Goal: Navigation & Orientation: Find specific page/section

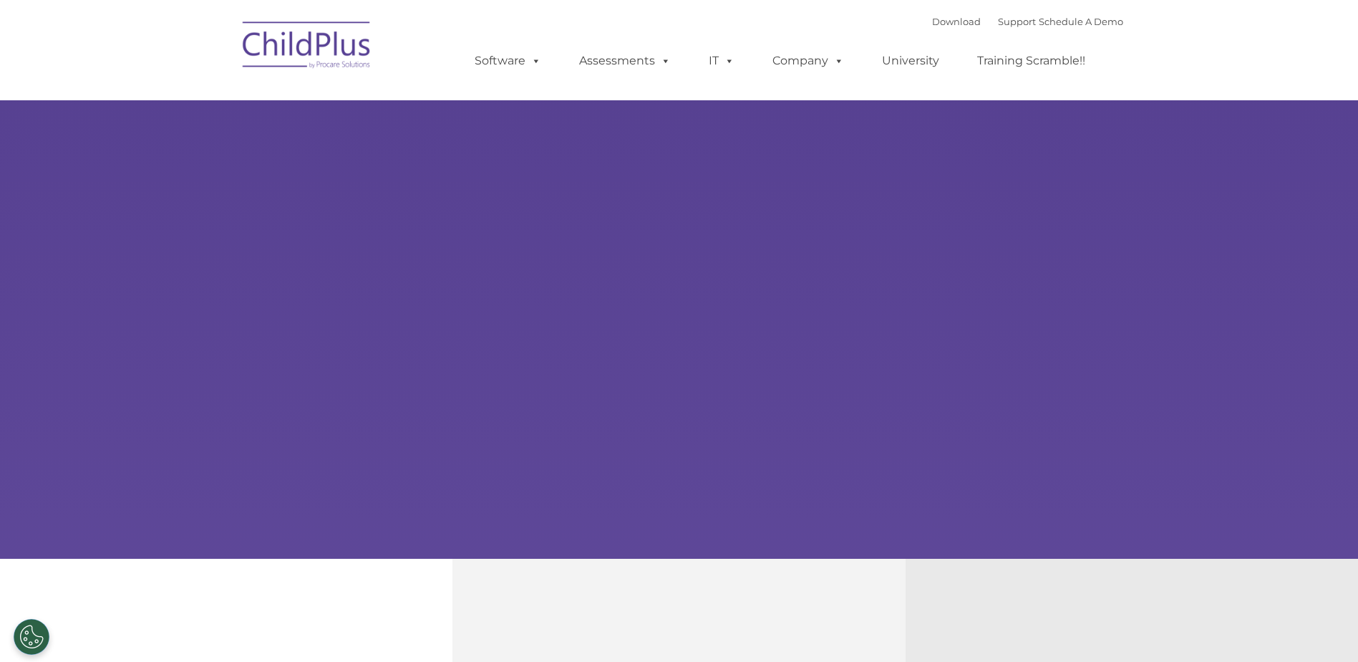
select select "MEDIUM"
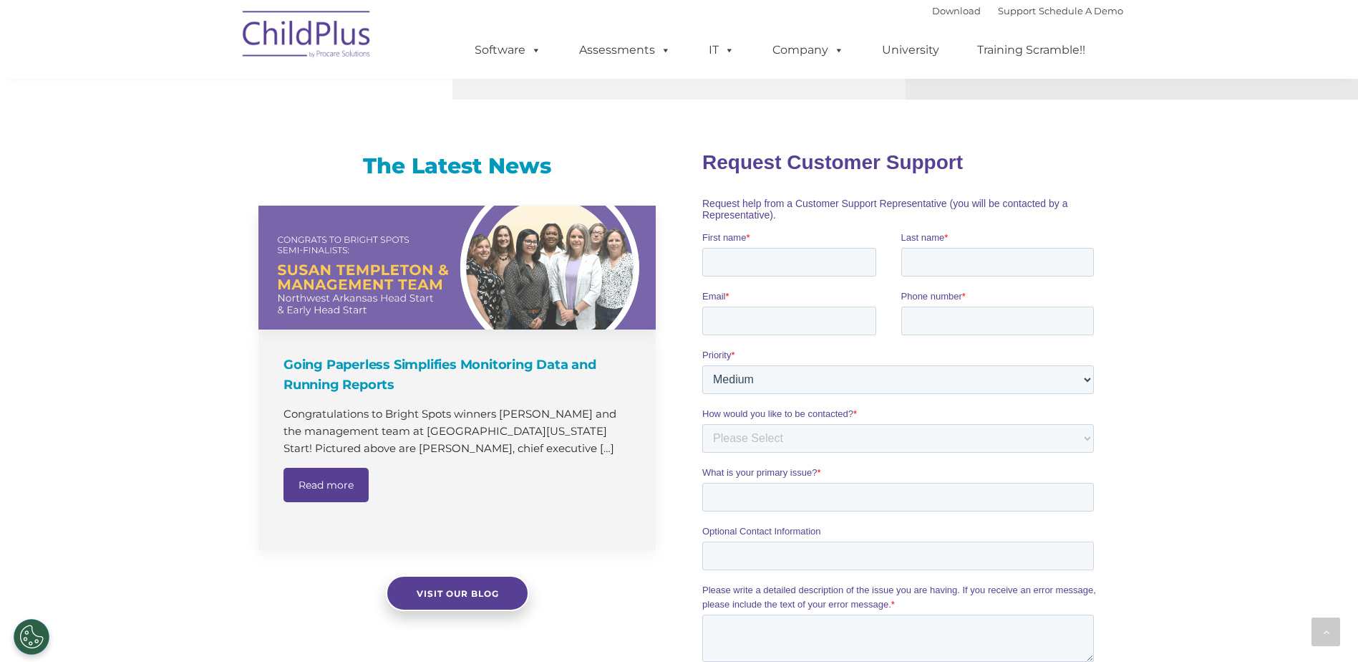
scroll to position [795, 0]
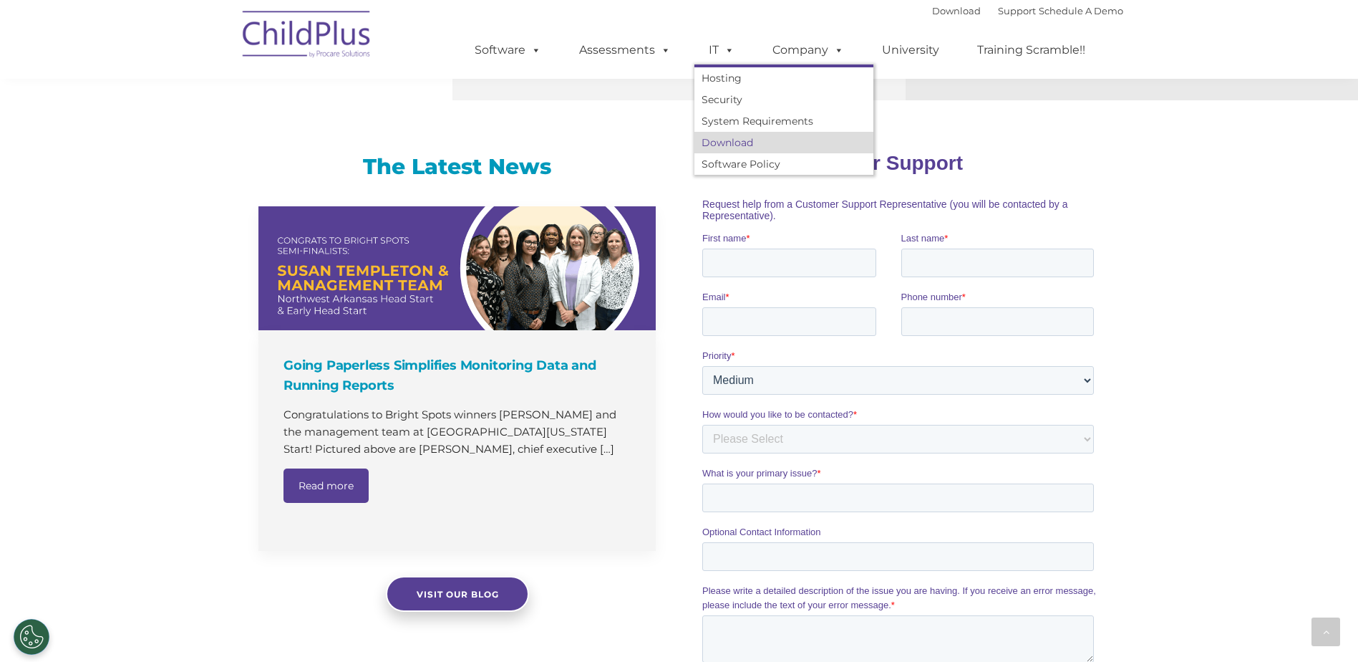
click at [719, 146] on link "Download" at bounding box center [784, 142] width 179 height 21
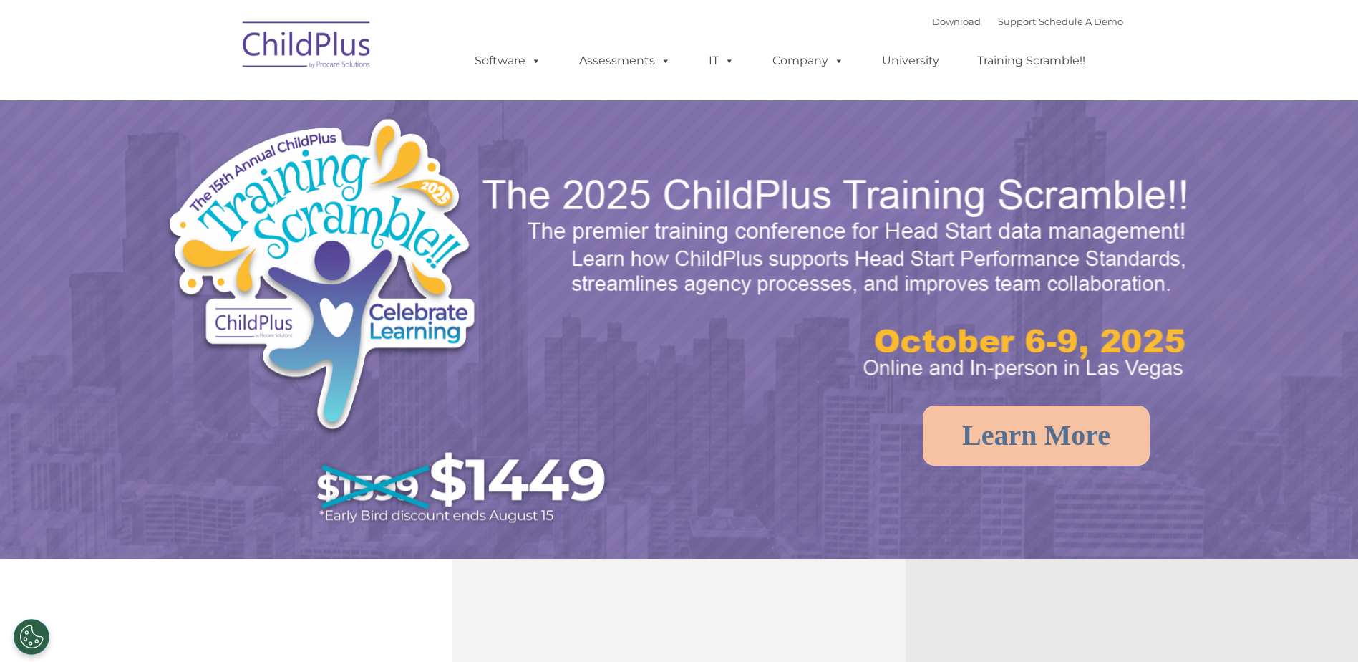
select select "MEDIUM"
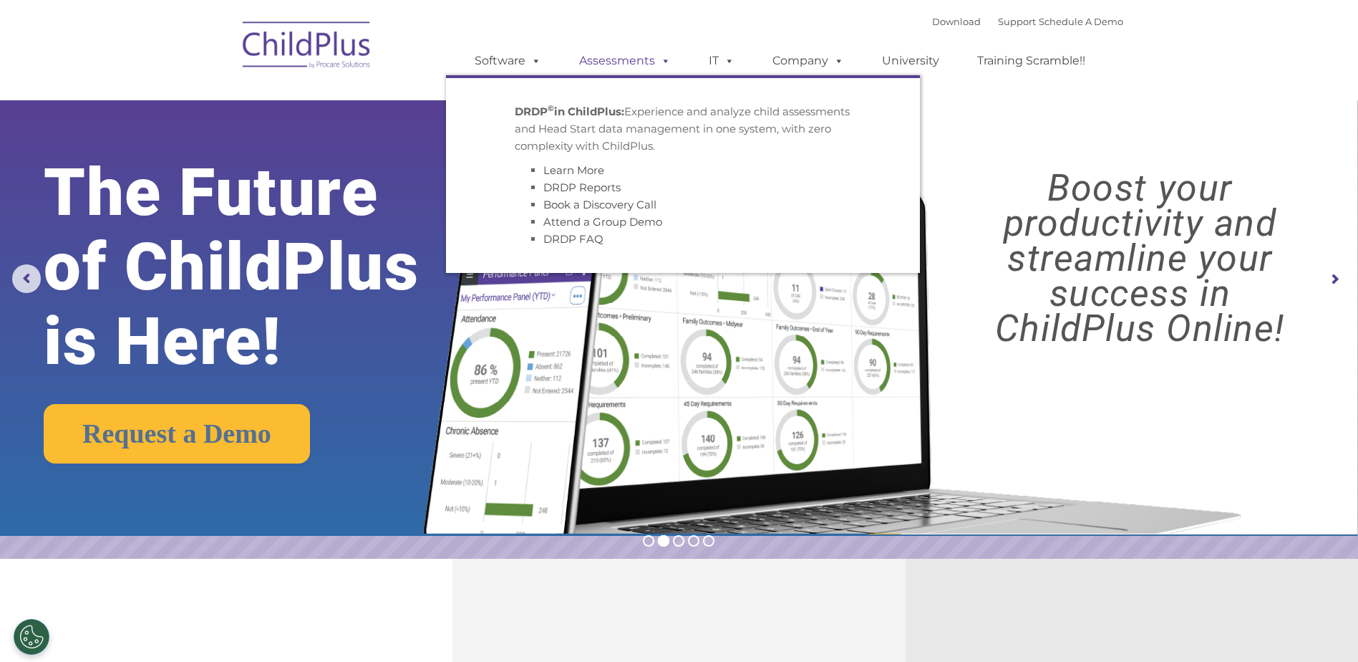
click at [611, 62] on link "Assessments" at bounding box center [625, 61] width 120 height 29
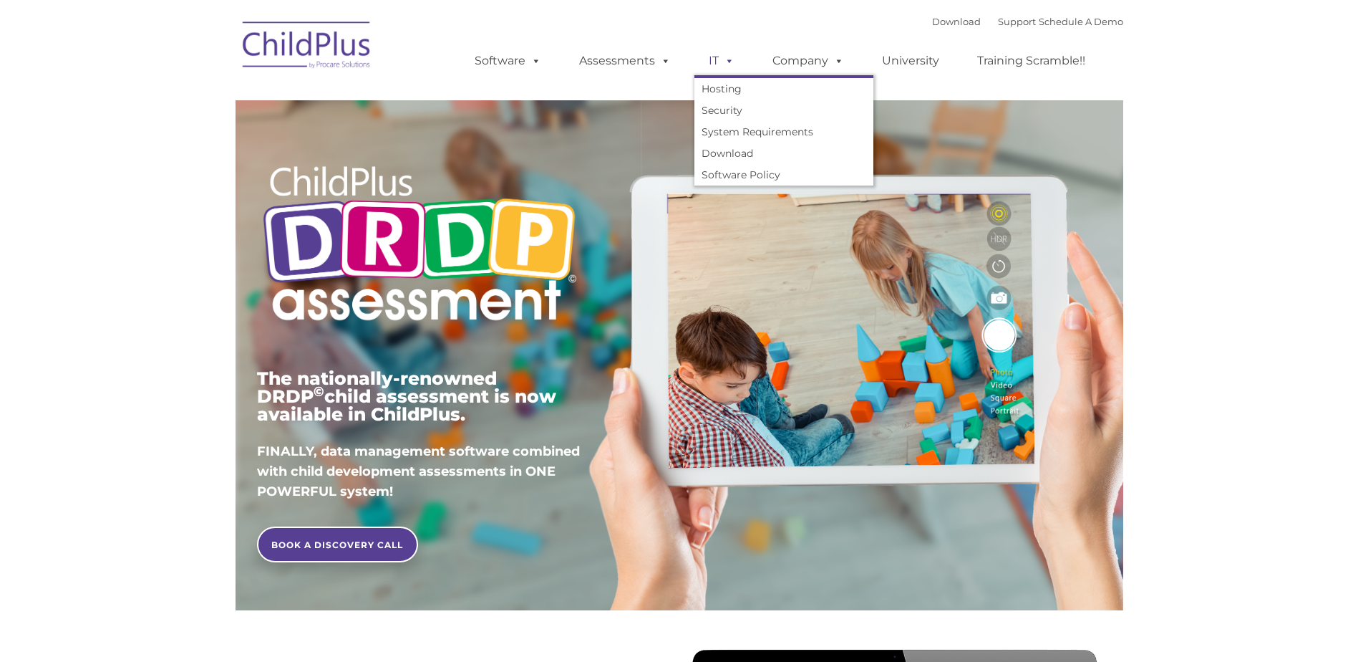
type input ""
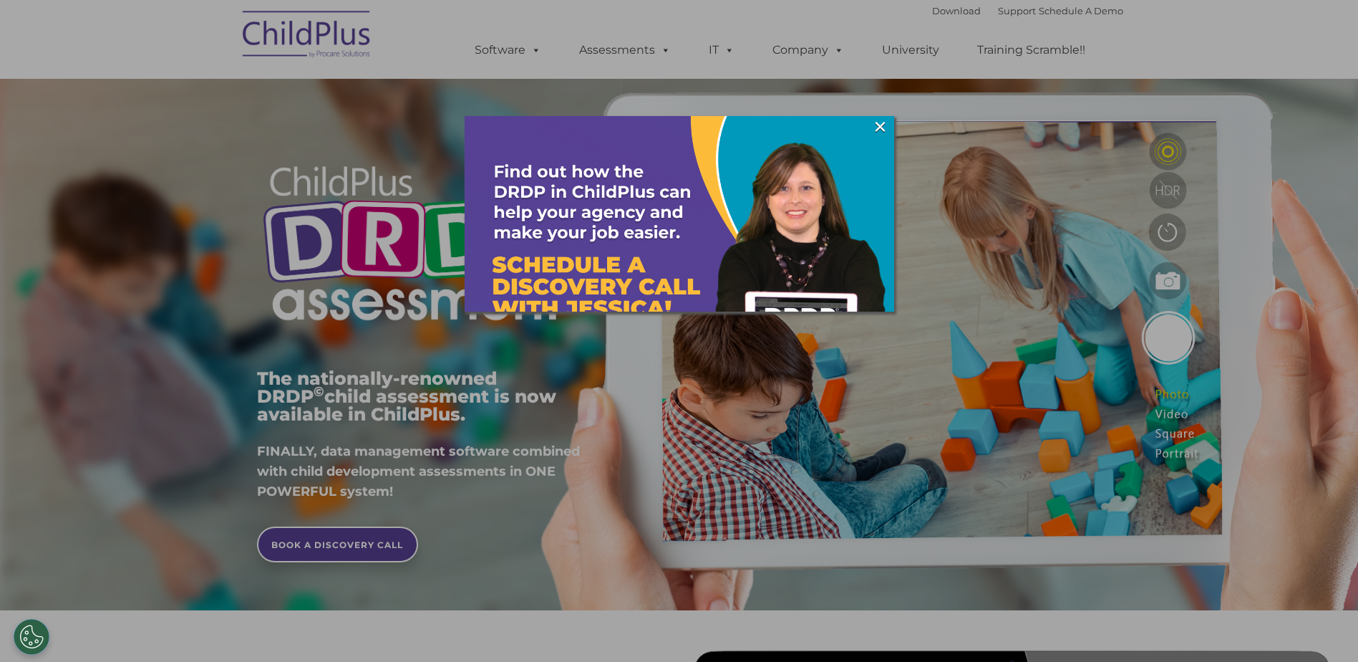
click at [522, 61] on div at bounding box center [679, 331] width 1358 height 662
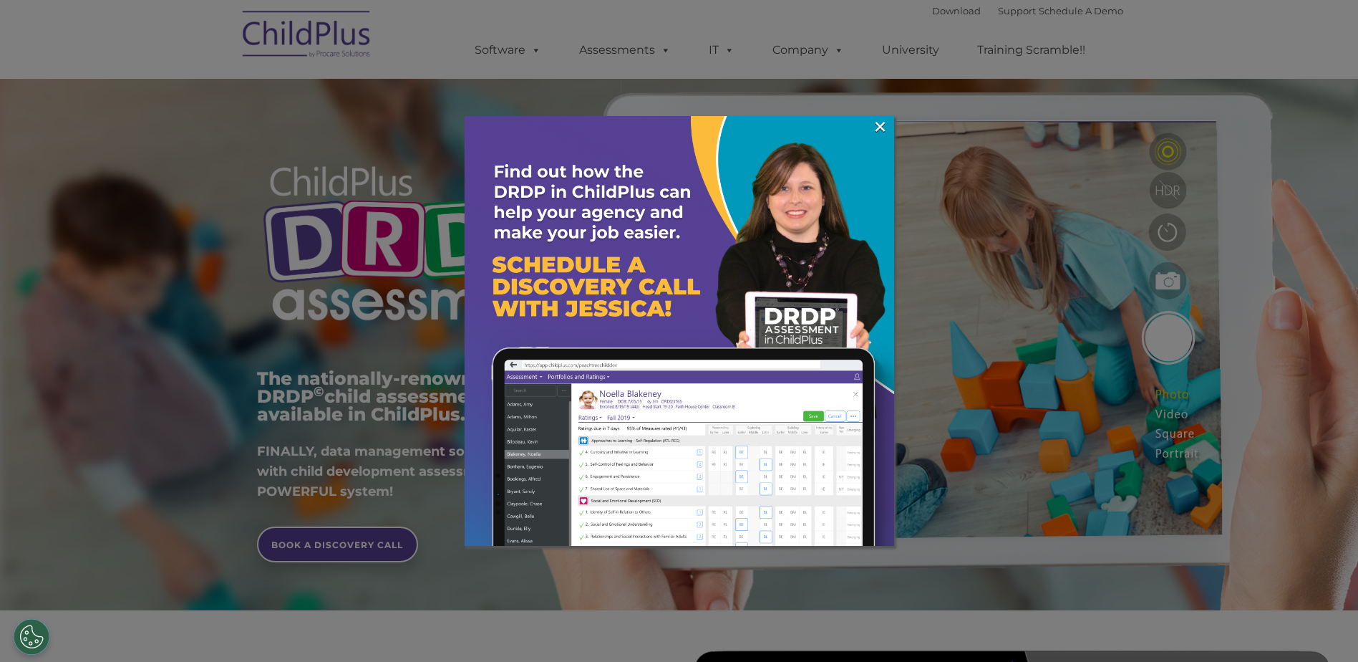
click at [519, 55] on div at bounding box center [679, 331] width 1358 height 662
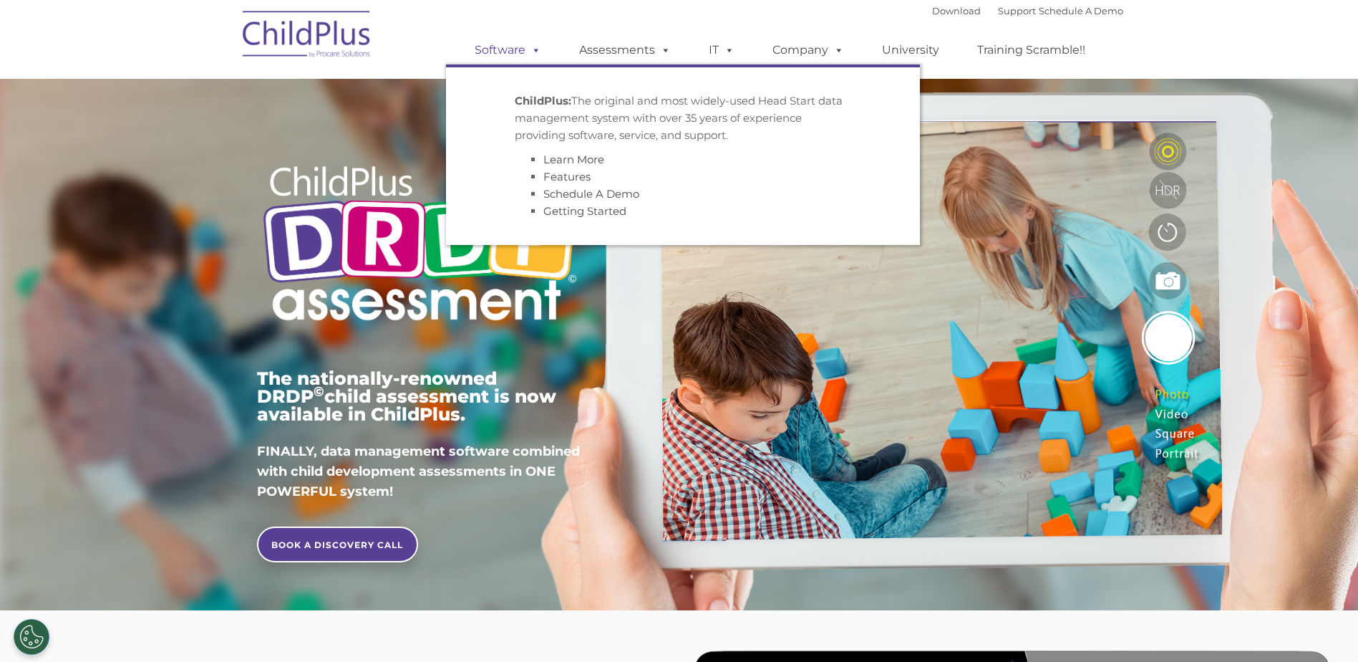
click at [524, 51] on link "Software" at bounding box center [507, 50] width 95 height 29
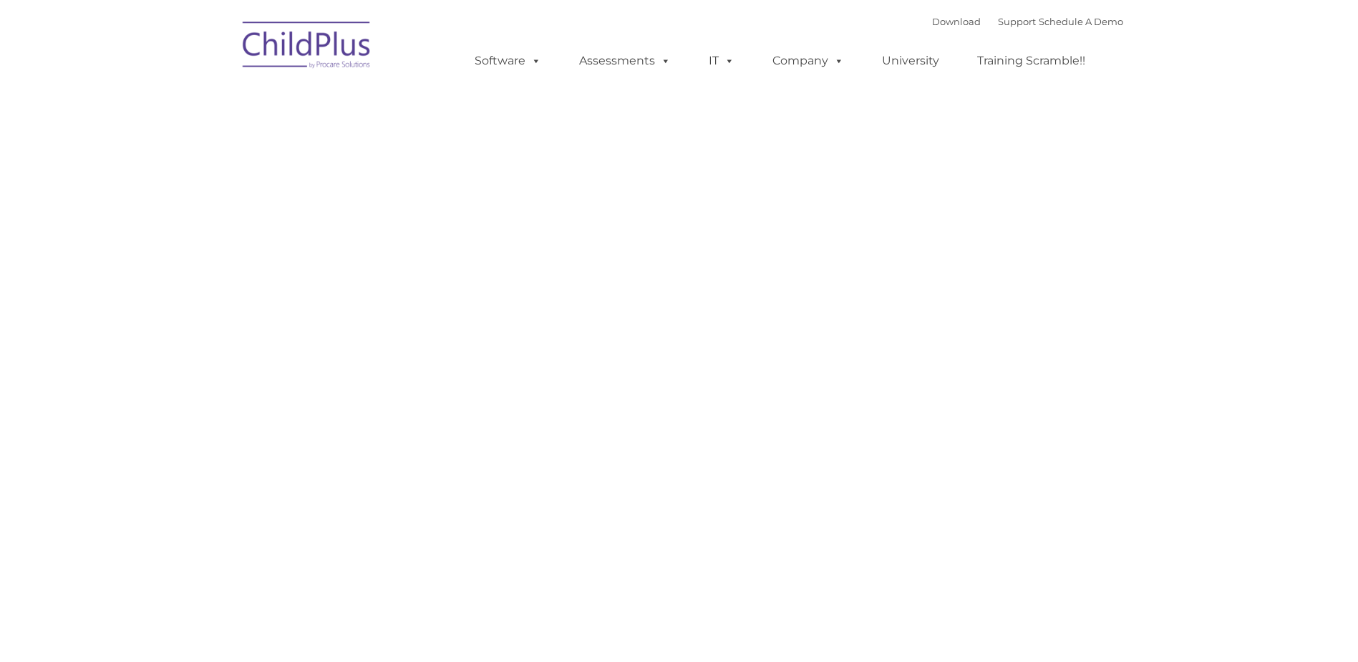
type input ""
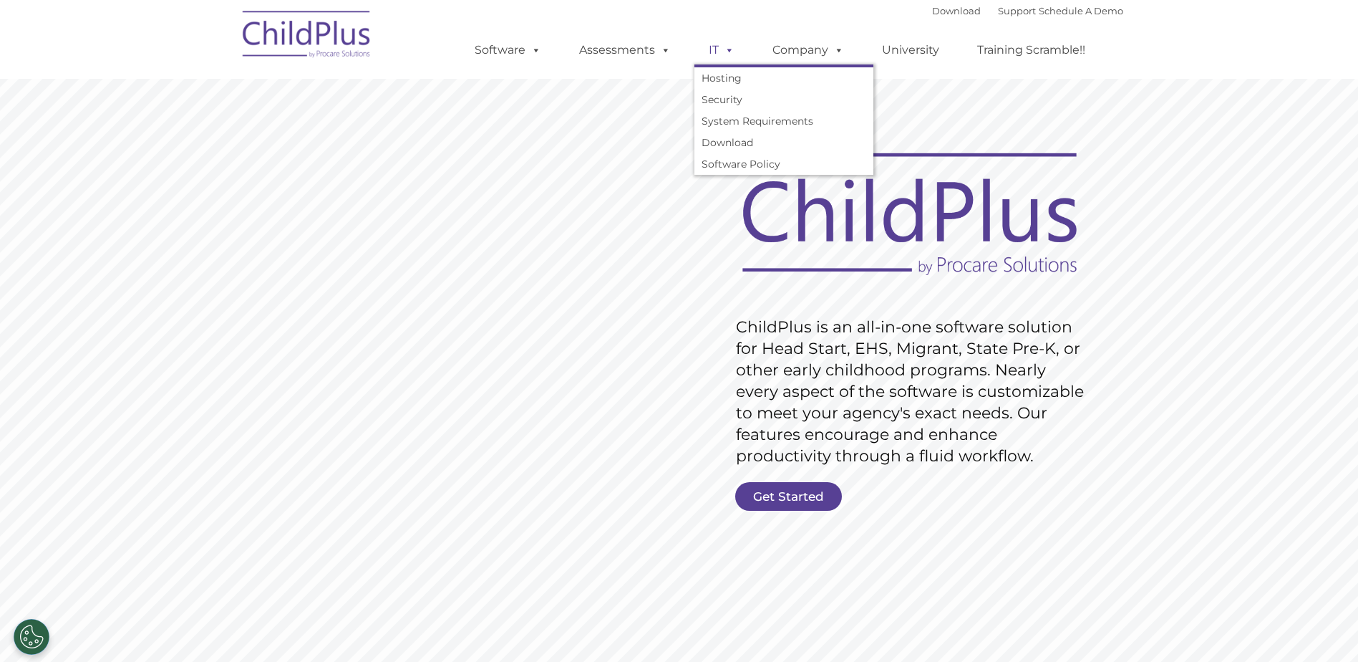
click at [724, 48] on span at bounding box center [727, 50] width 16 height 14
click at [706, 54] on link "IT" at bounding box center [722, 50] width 54 height 29
click at [727, 55] on span at bounding box center [727, 50] width 16 height 14
click at [755, 146] on link "Download" at bounding box center [784, 142] width 179 height 21
